Goal: Task Accomplishment & Management: Manage account settings

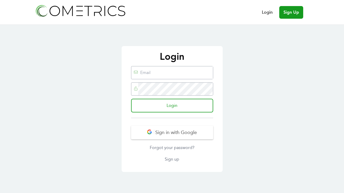
click at [267, 12] on link "Login" at bounding box center [267, 12] width 11 height 6
click at [193, 73] on input "garlandmcqueen@att.net" at bounding box center [175, 72] width 74 height 13
type input "[EMAIL_ADDRESS][DOMAIN_NAME]"
click at [184, 105] on input "Login" at bounding box center [172, 106] width 82 height 14
